Goal: Transaction & Acquisition: Purchase product/service

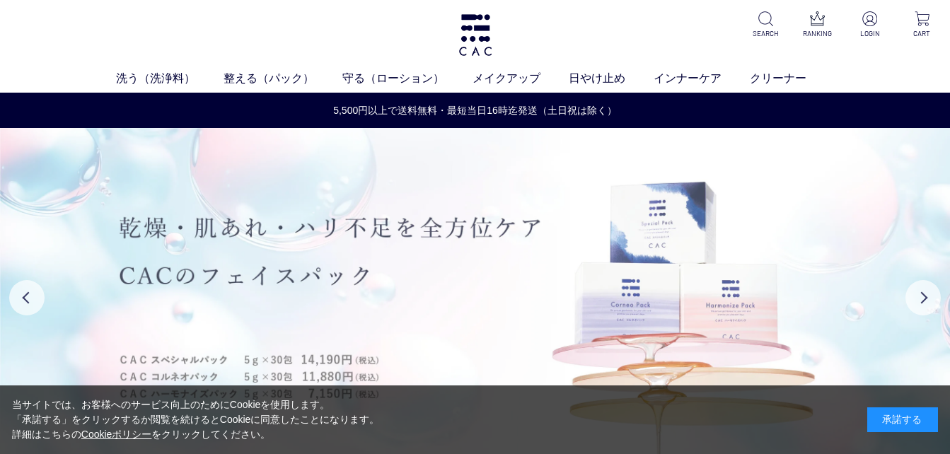
drag, startPoint x: 0, startPoint y: 0, endPoint x: 540, endPoint y: 323, distance: 628.8
click at [540, 323] on img at bounding box center [475, 298] width 950 height 340
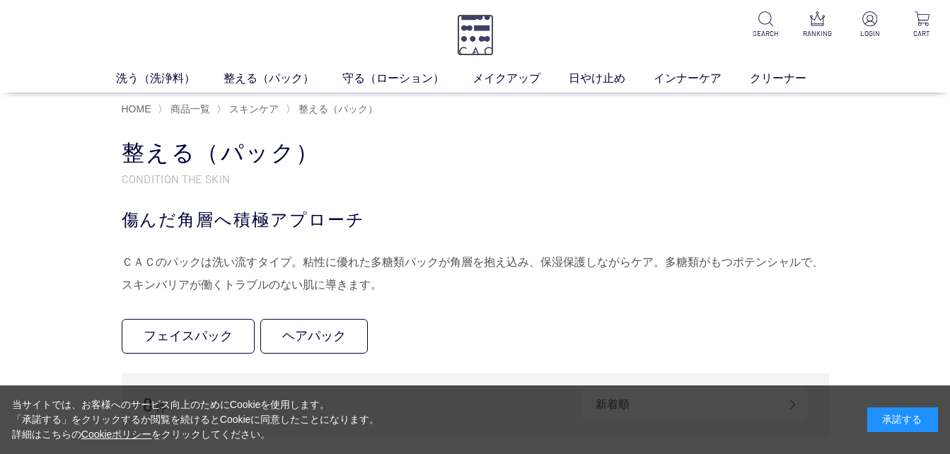
click at [480, 36] on img at bounding box center [475, 35] width 37 height 42
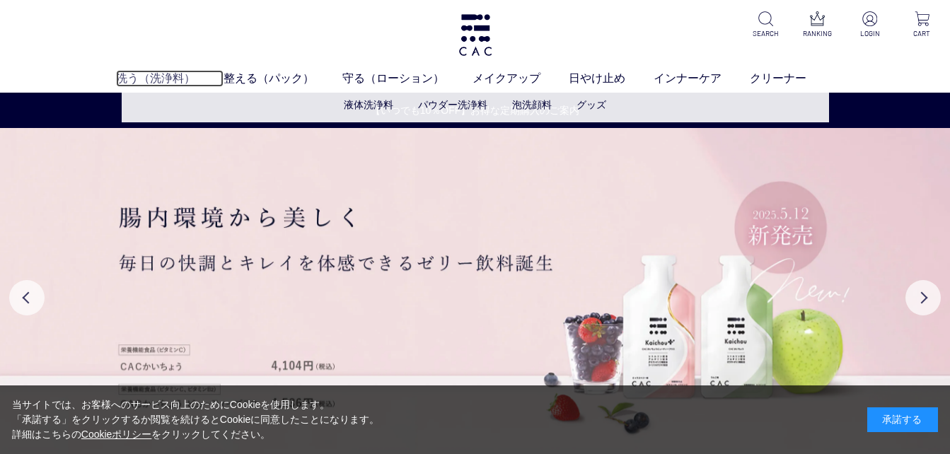
click at [166, 76] on link "洗う（洗浄料）" at bounding box center [170, 78] width 108 height 17
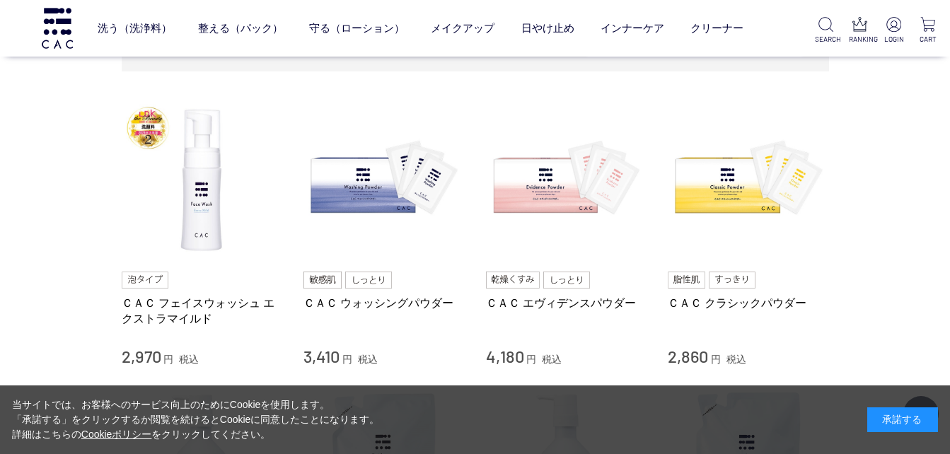
scroll to position [322, 0]
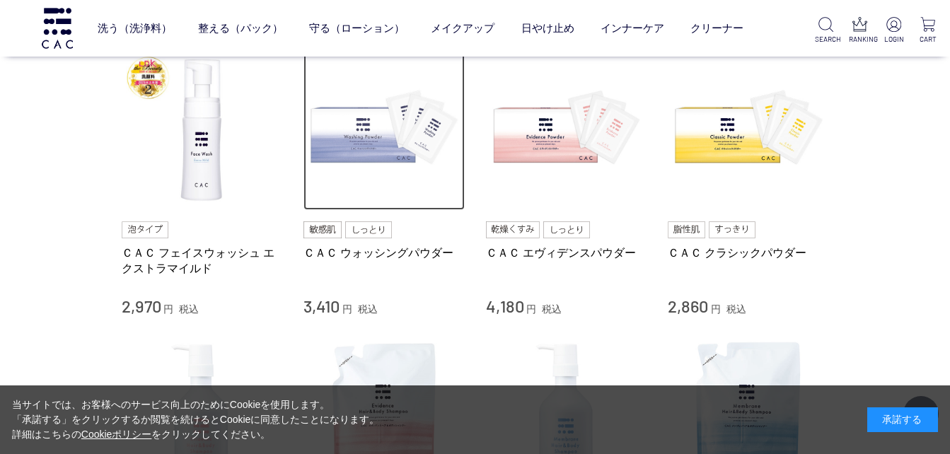
click at [357, 129] on img at bounding box center [383, 130] width 161 height 161
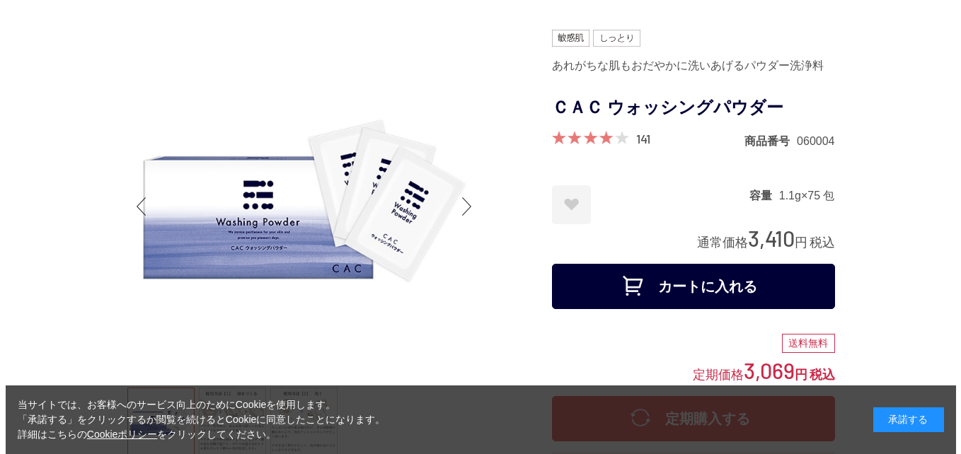
scroll to position [210, 0]
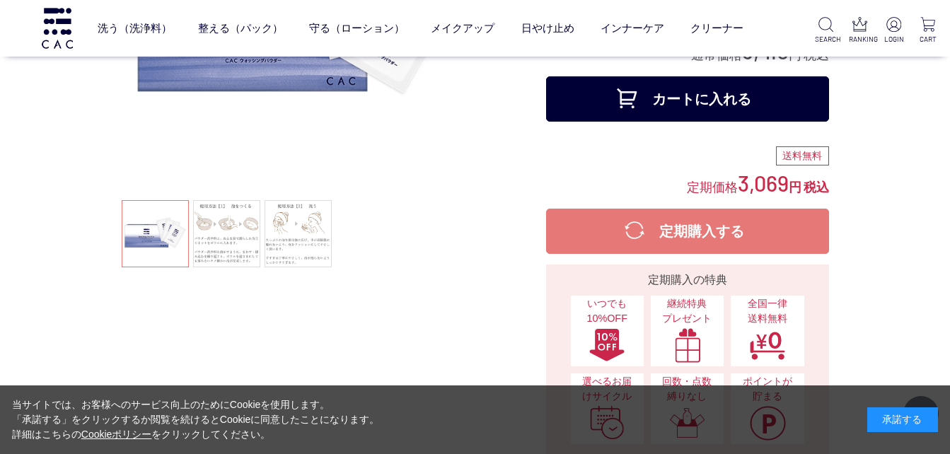
click at [709, 108] on button "カートに入れる" at bounding box center [687, 98] width 283 height 45
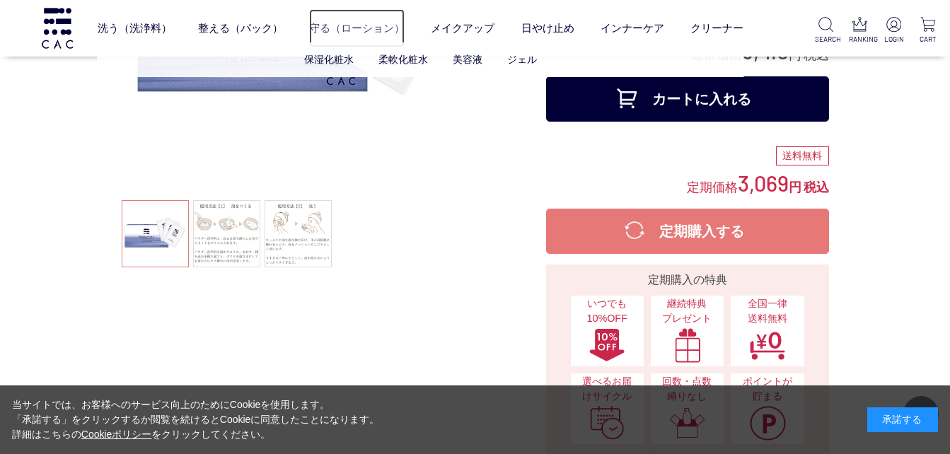
click at [344, 23] on link "守る（ローション）" at bounding box center [356, 27] width 95 height 37
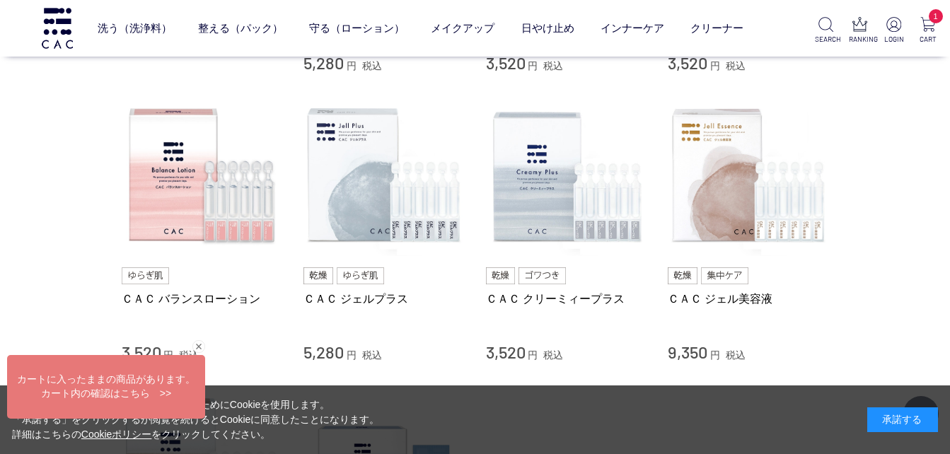
scroll to position [533, 0]
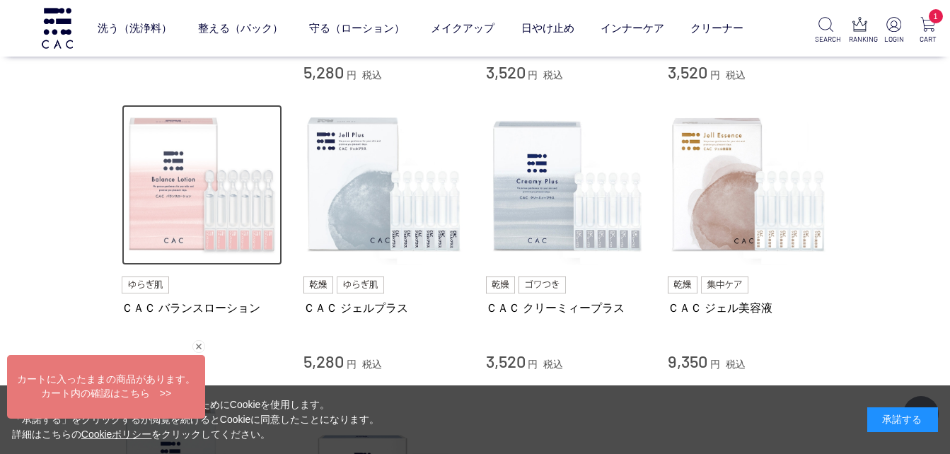
click at [188, 220] on img at bounding box center [202, 185] width 161 height 161
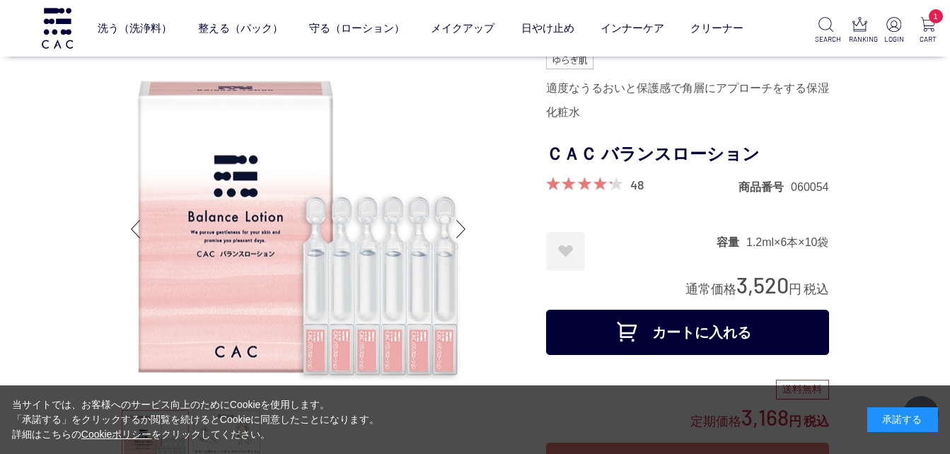
scroll to position [175, 0]
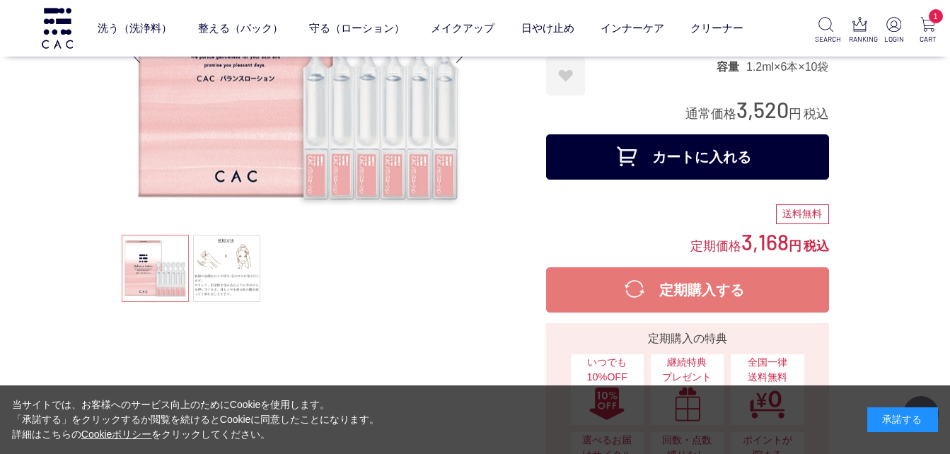
click at [697, 151] on button "カートに入れる" at bounding box center [687, 156] width 283 height 45
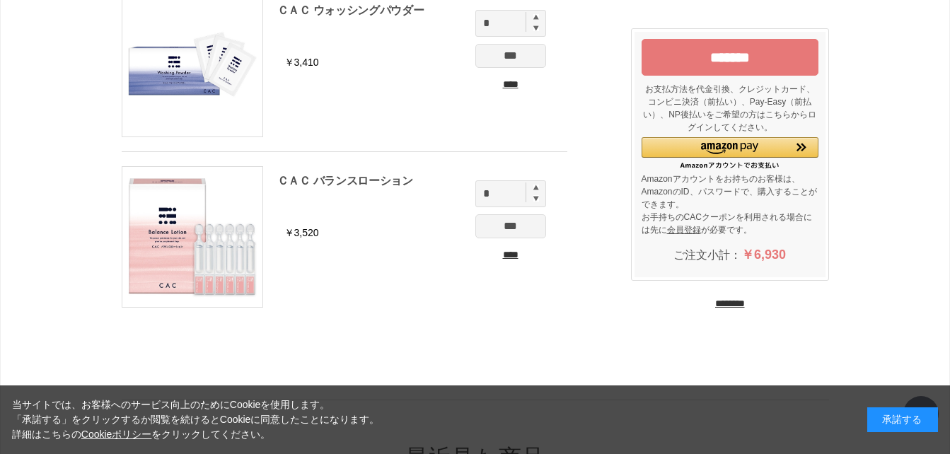
scroll to position [95, 0]
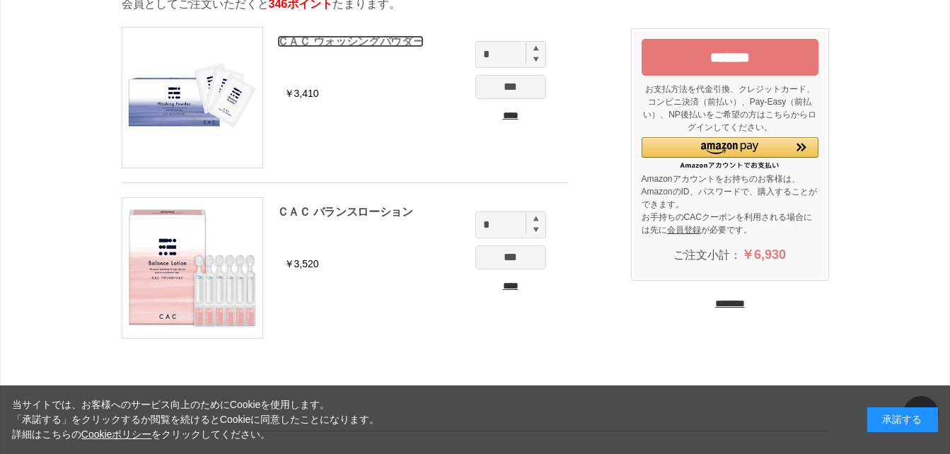
click at [341, 36] on link "ＣＡＣ ウォッシングパウダー" at bounding box center [350, 41] width 147 height 12
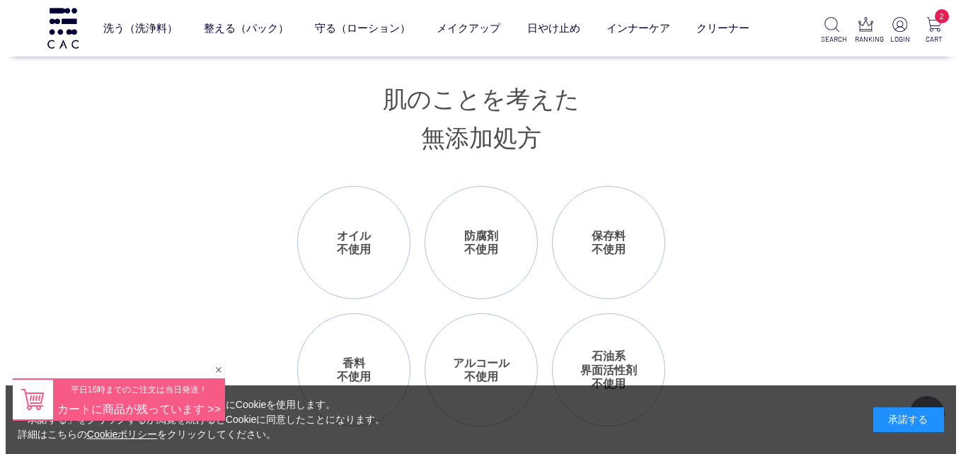
scroll to position [1711, 0]
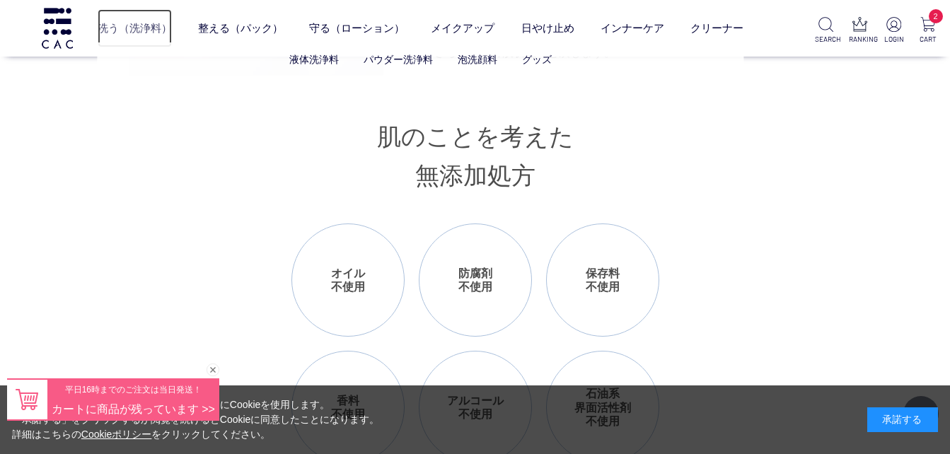
click at [138, 24] on link "洗う（洗浄料）" at bounding box center [135, 27] width 74 height 37
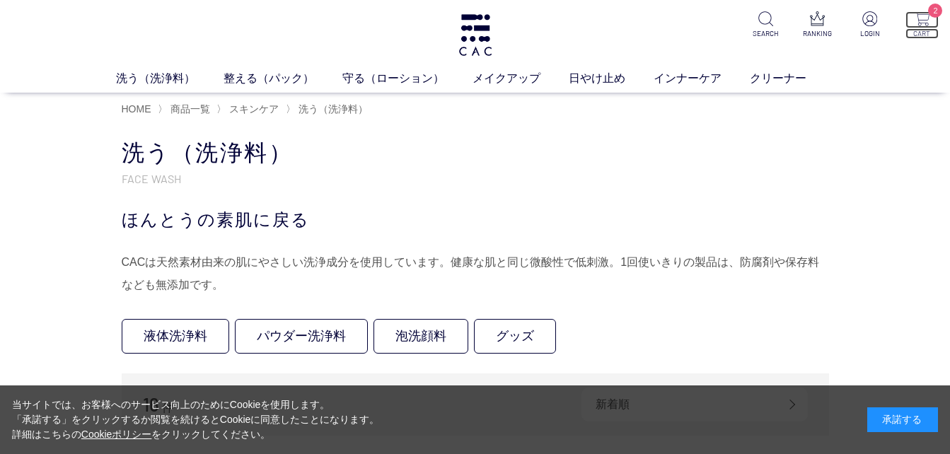
click at [925, 19] on img at bounding box center [922, 18] width 15 height 15
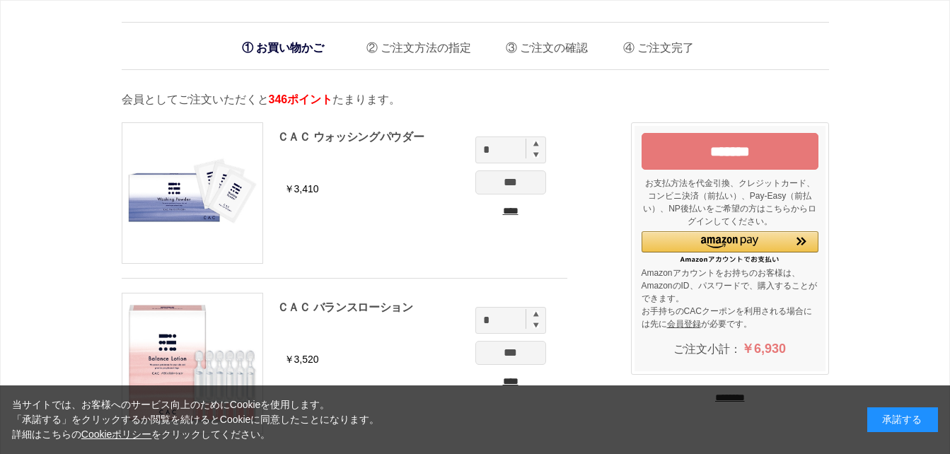
click at [717, 149] on input "*******" at bounding box center [730, 151] width 177 height 37
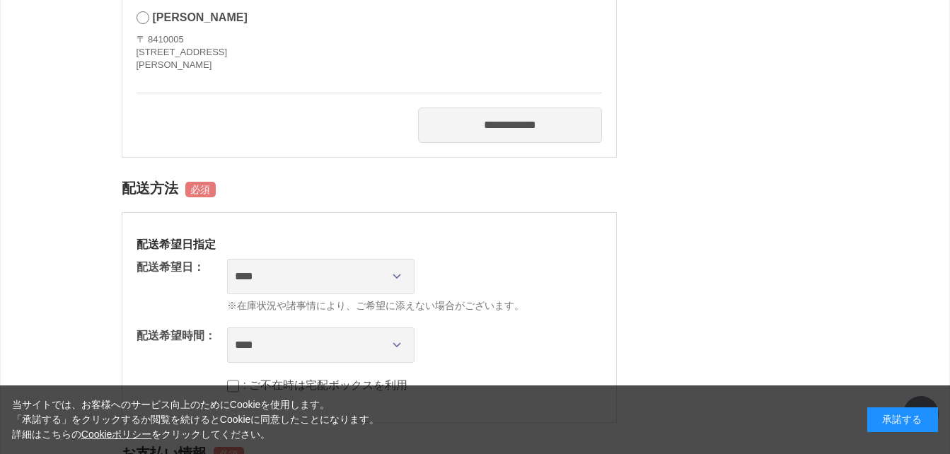
scroll to position [600, 0]
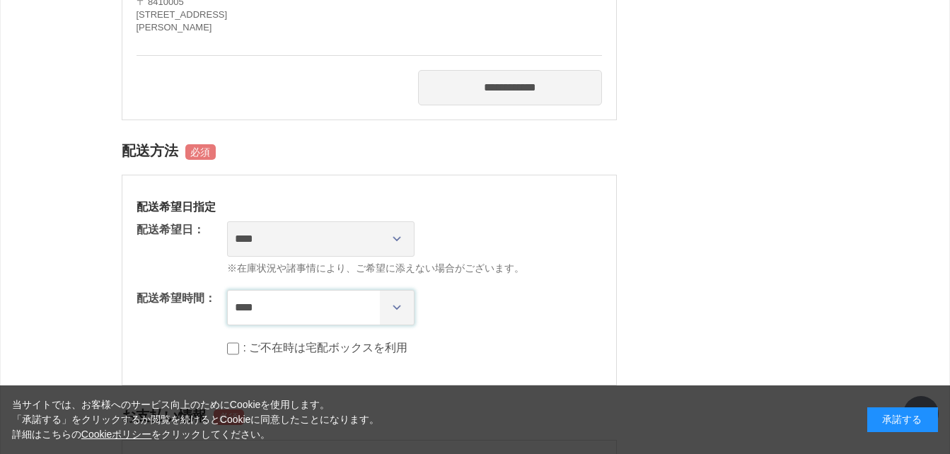
click at [400, 303] on select "**** *** ****** ****** ****** ******" at bounding box center [320, 307] width 187 height 35
select select "**"
click at [227, 290] on select "**** *** ****** ****** ****** ******" at bounding box center [320, 307] width 187 height 35
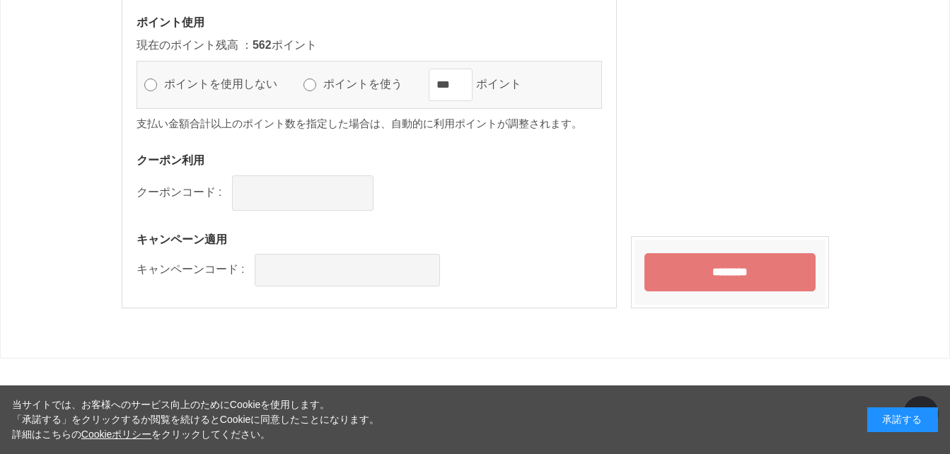
scroll to position [1541, 0]
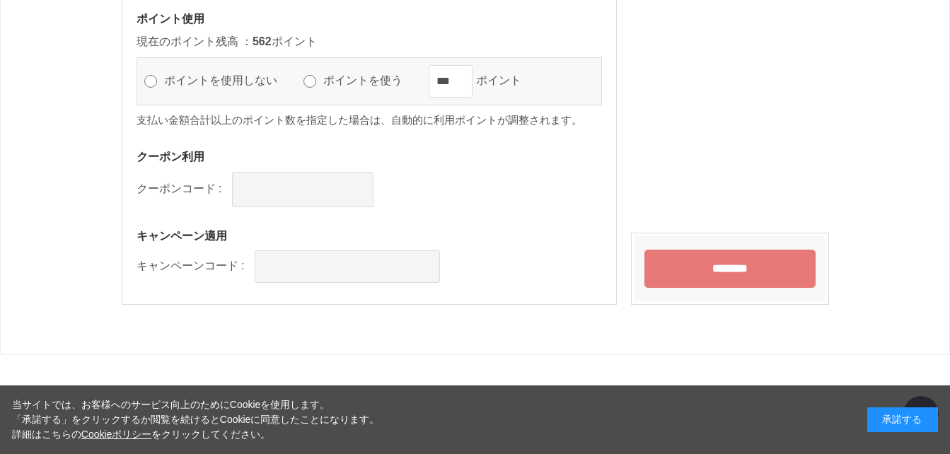
click at [748, 268] on input "********" at bounding box center [729, 269] width 171 height 38
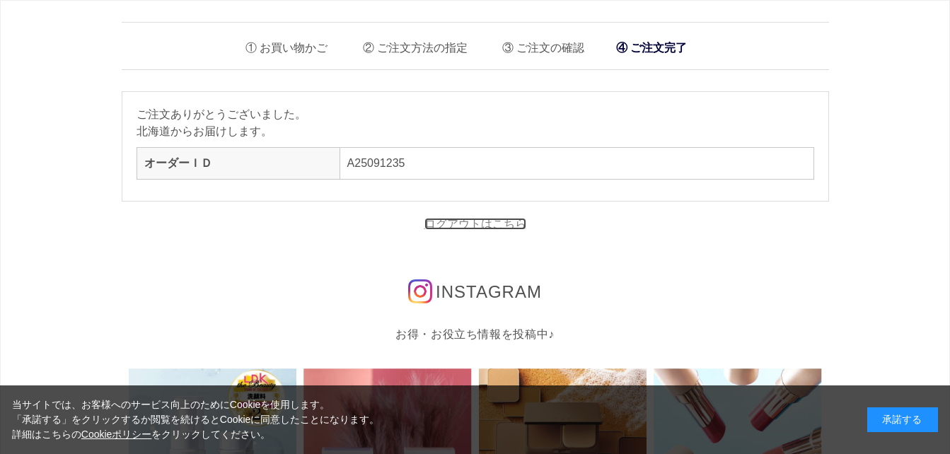
click at [501, 220] on link "ログアウトはこちら" at bounding box center [475, 224] width 102 height 12
